Goal: Transaction & Acquisition: Subscribe to service/newsletter

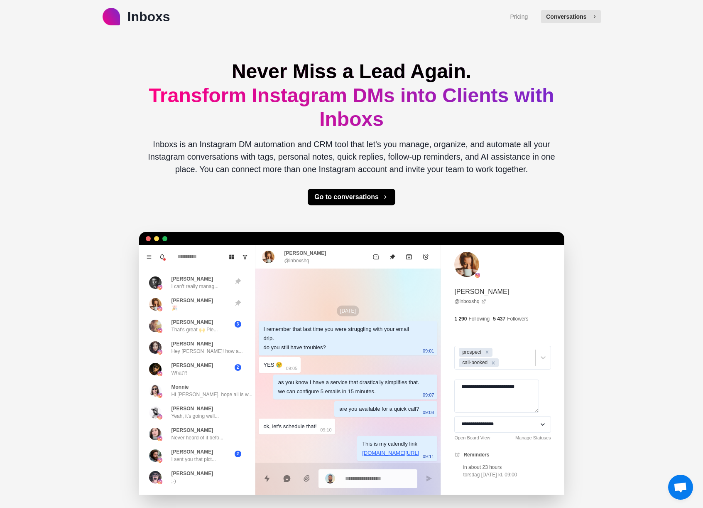
click at [567, 17] on button "Conversations" at bounding box center [570, 16] width 59 height 13
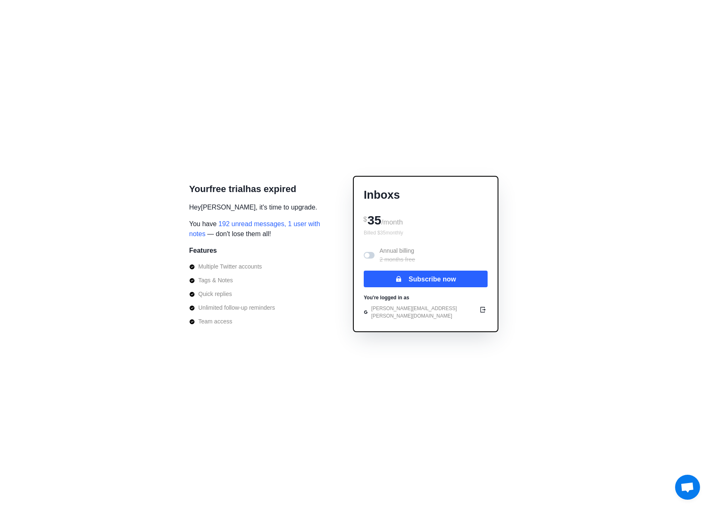
click at [382, 54] on button "Cancel" at bounding box center [384, 53] width 44 height 21
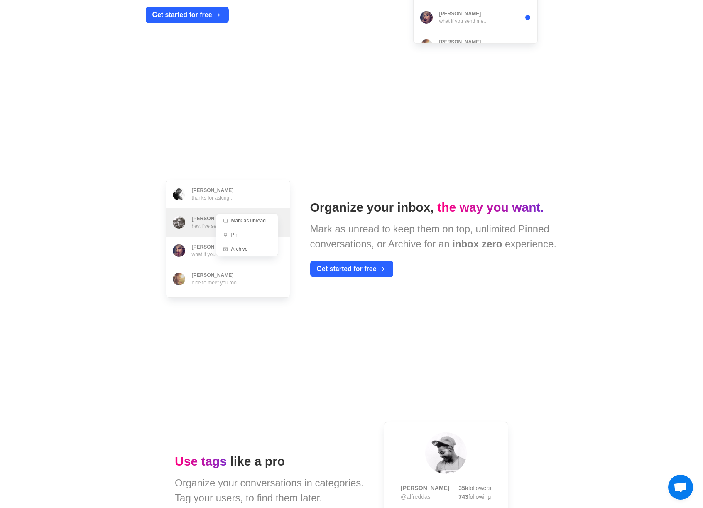
scroll to position [642, 0]
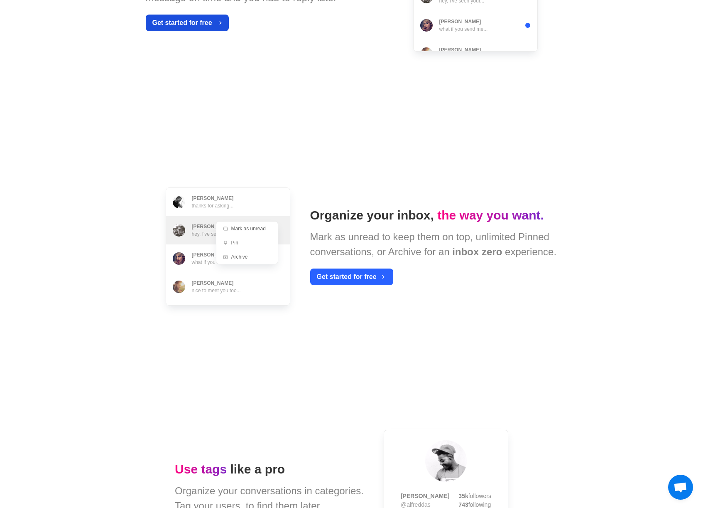
click at [212, 30] on button "Get started for free" at bounding box center [187, 23] width 83 height 17
type textarea "*"
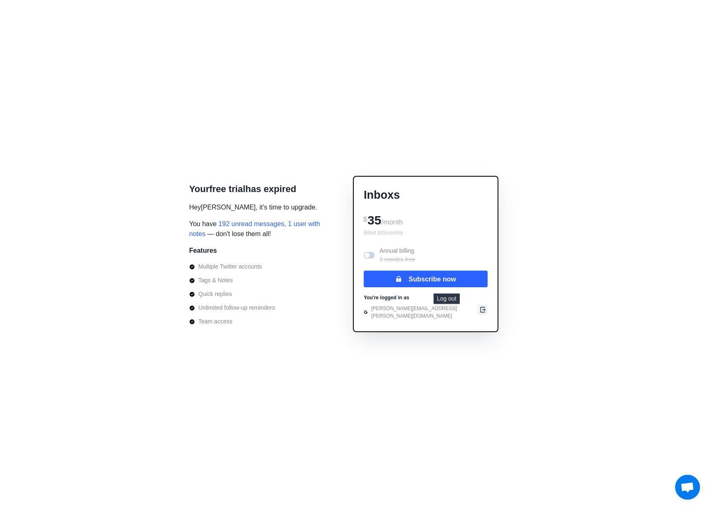
click at [479, 312] on icon "edit" at bounding box center [482, 309] width 7 height 7
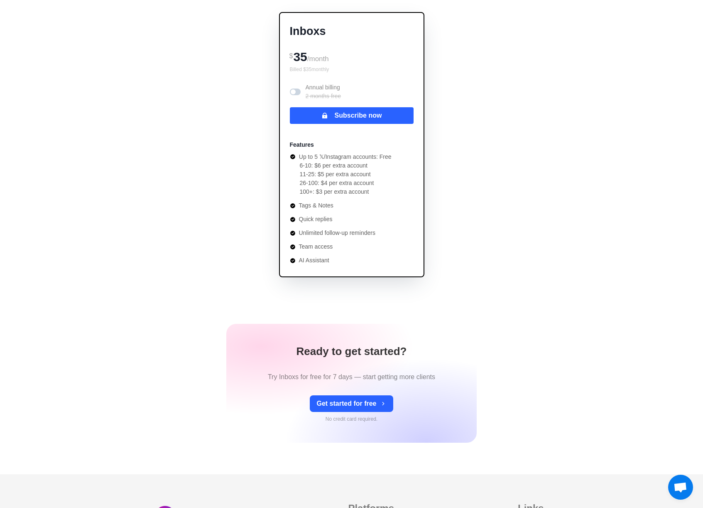
scroll to position [79, 0]
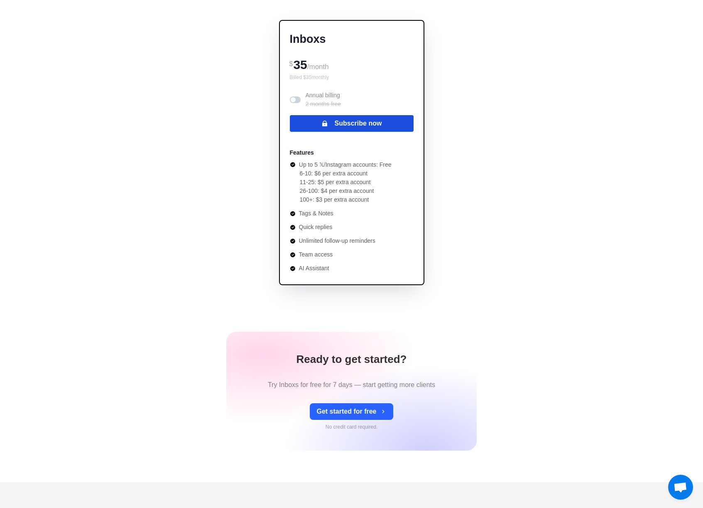
click at [380, 125] on button "Subscribe now" at bounding box center [352, 123] width 124 height 17
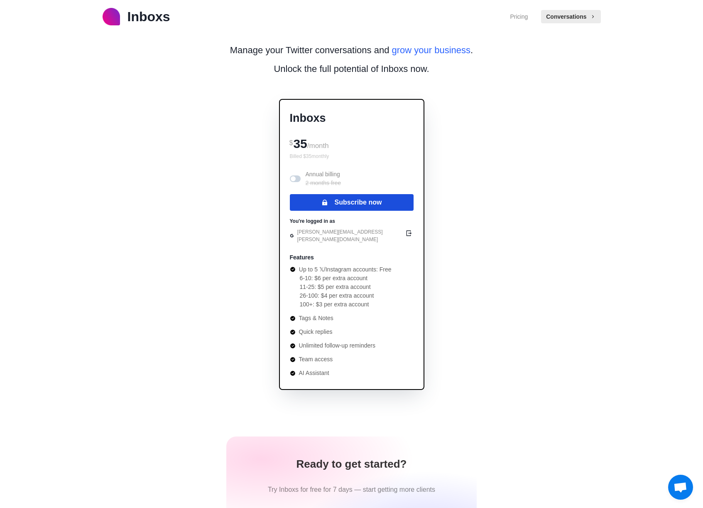
click at [391, 201] on button "Subscribe now" at bounding box center [352, 202] width 124 height 17
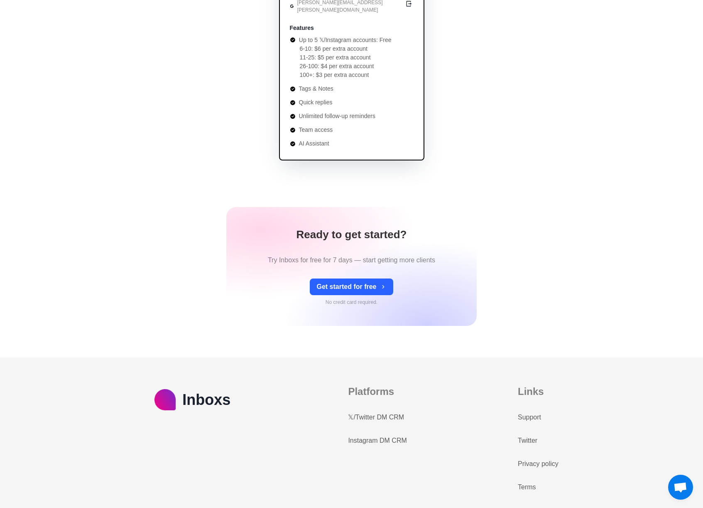
scroll to position [232, 0]
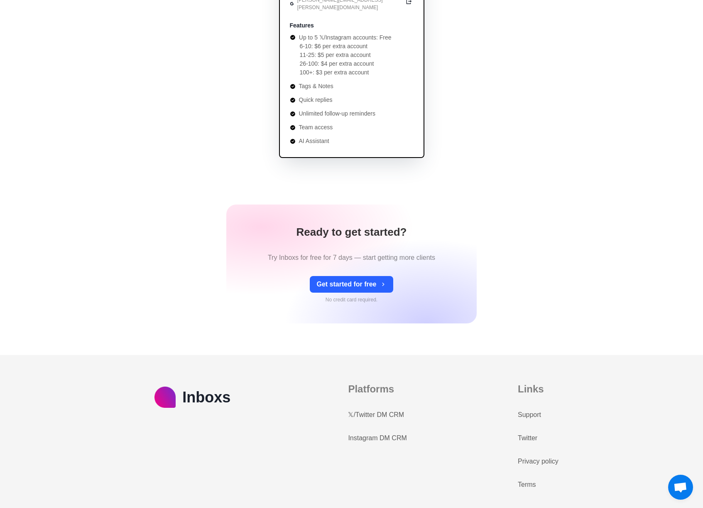
click at [387, 433] on link "Instagram DM CRM" at bounding box center [377, 438] width 59 height 10
